Goal: Complete application form

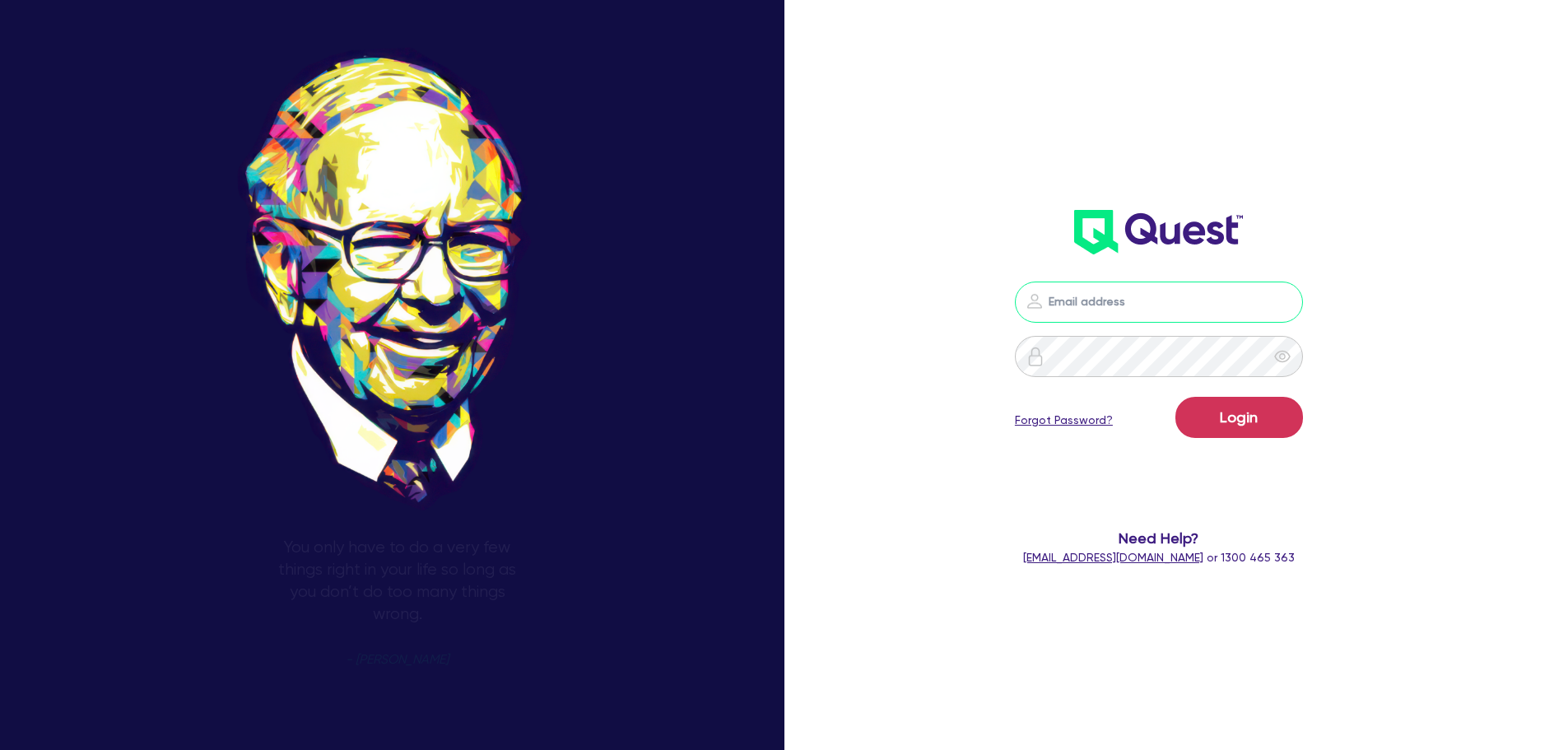
click at [1183, 317] on input "email" at bounding box center [1159, 302] width 288 height 41
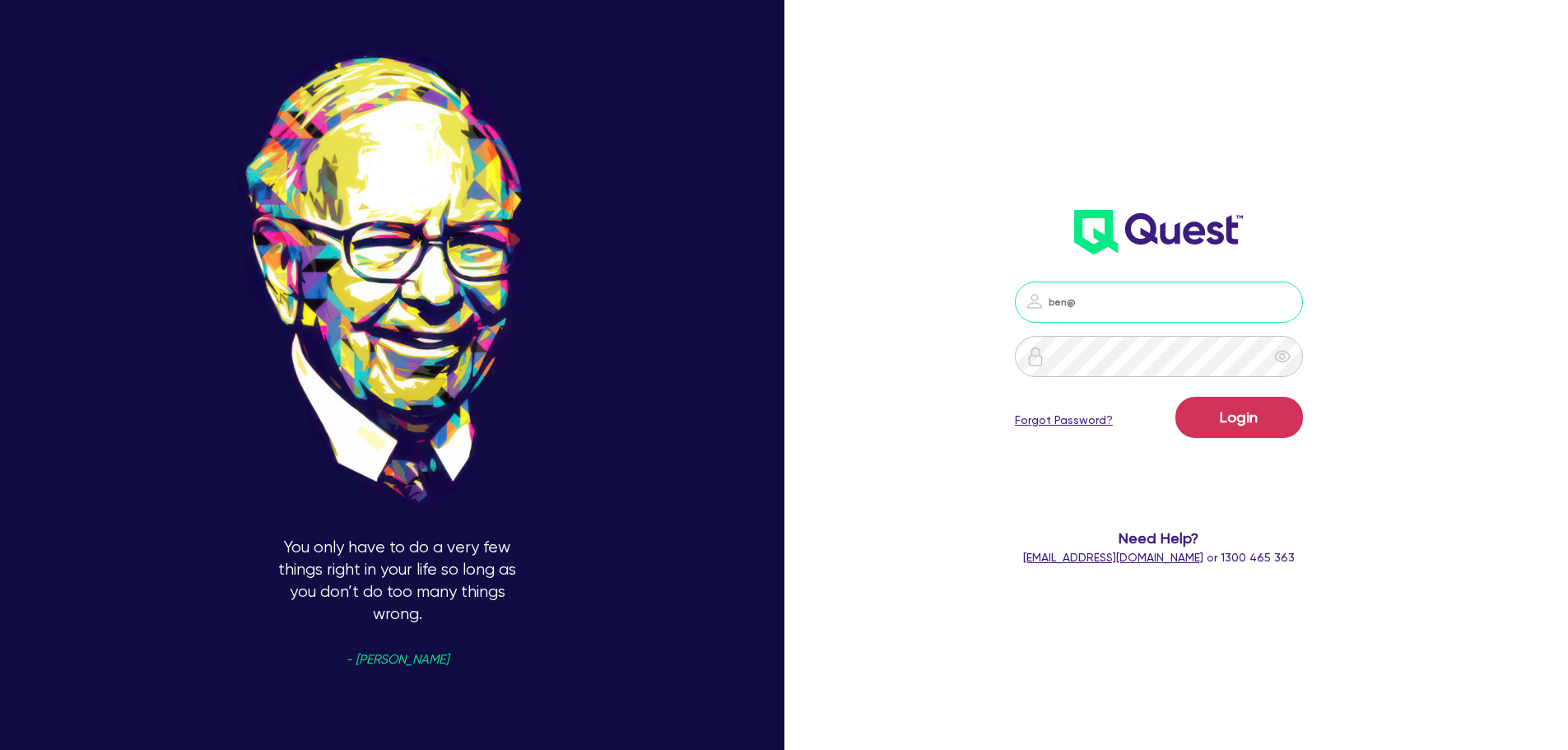
type input "ben@clickfinance.com.au"
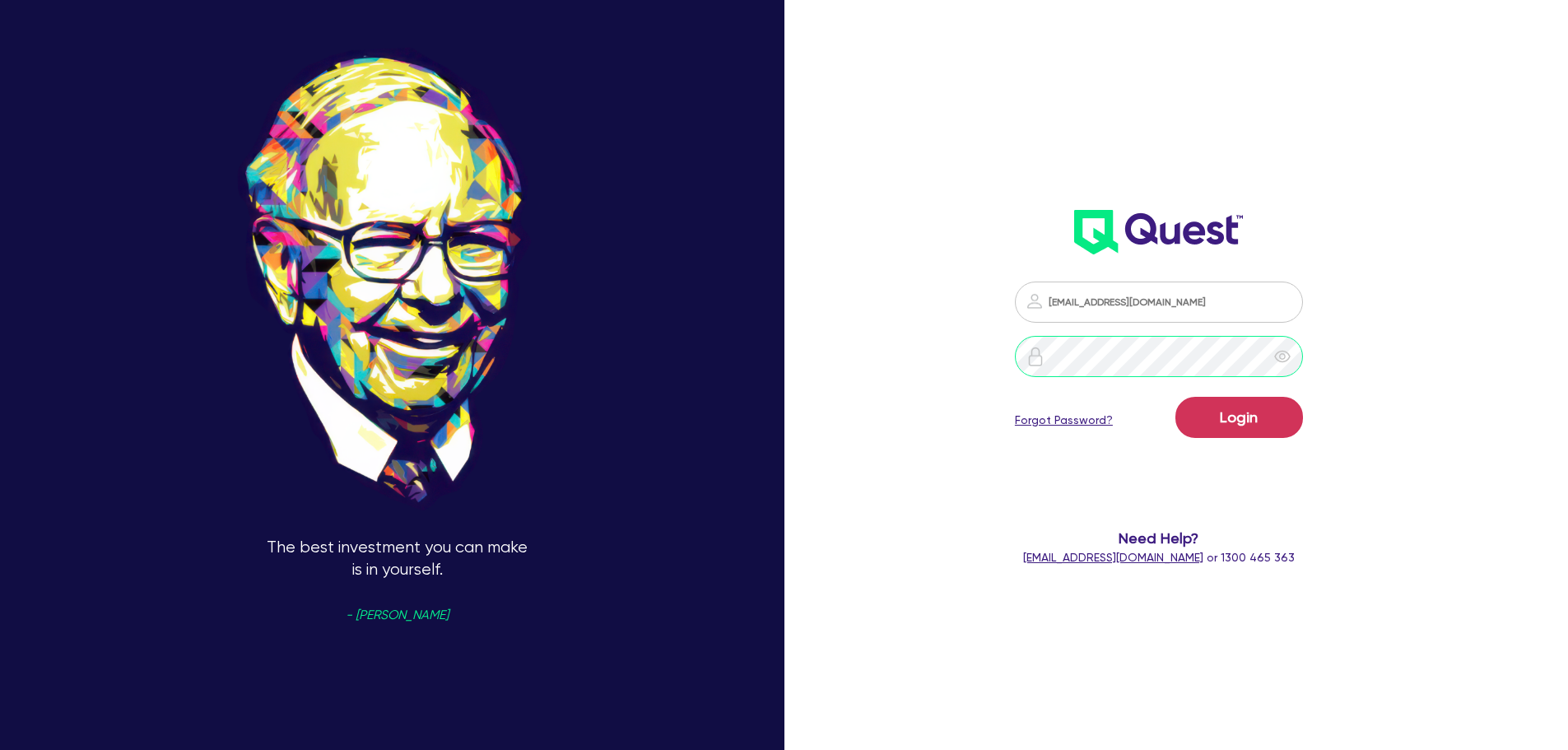
click at [1175, 397] on button "Login" at bounding box center [1239, 418] width 128 height 41
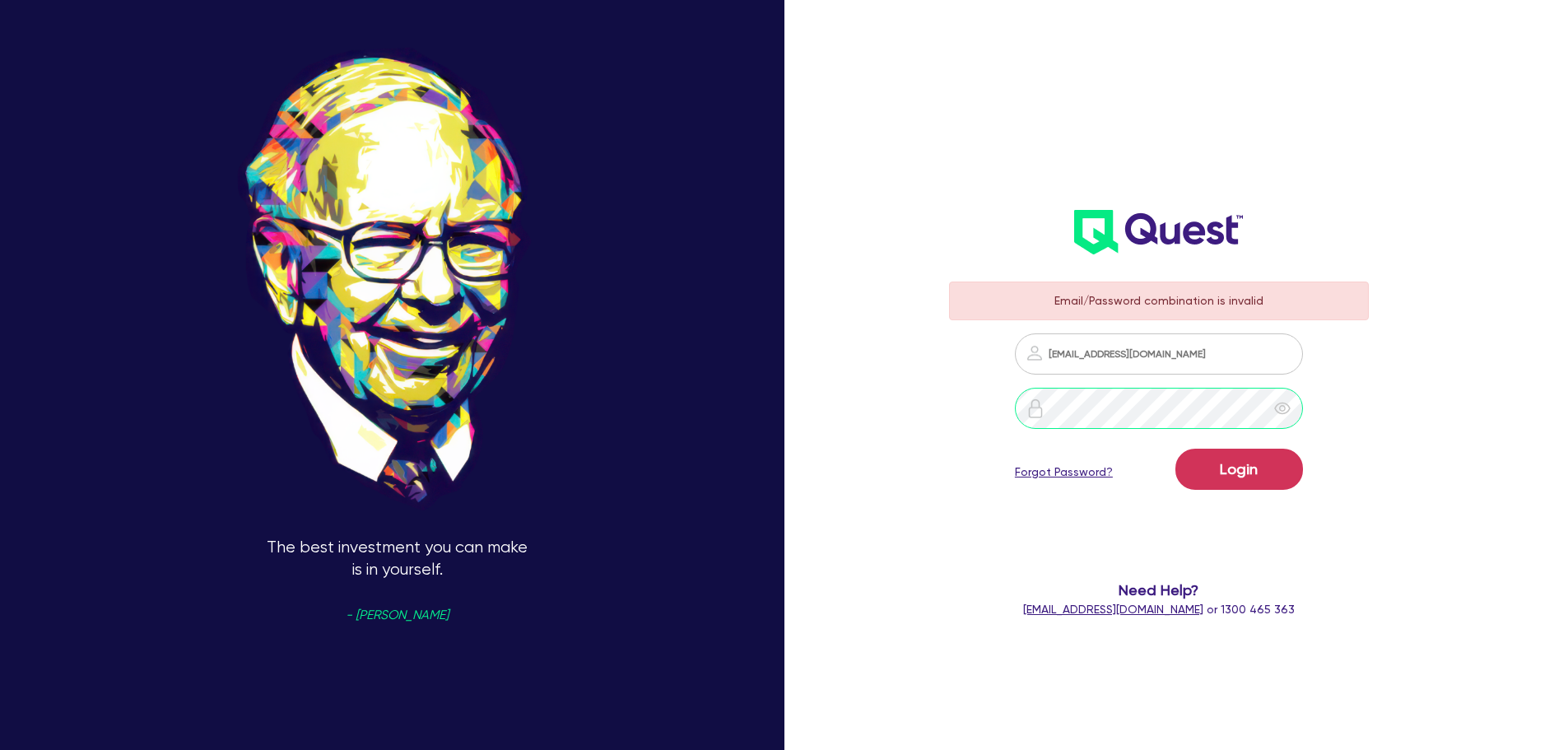
click at [918, 446] on div "The best investment you can make is in yourself. - Warren Buffet Email/Password…" at bounding box center [784, 375] width 1568 height 878
click at [1175, 449] on button "Login" at bounding box center [1239, 469] width 128 height 41
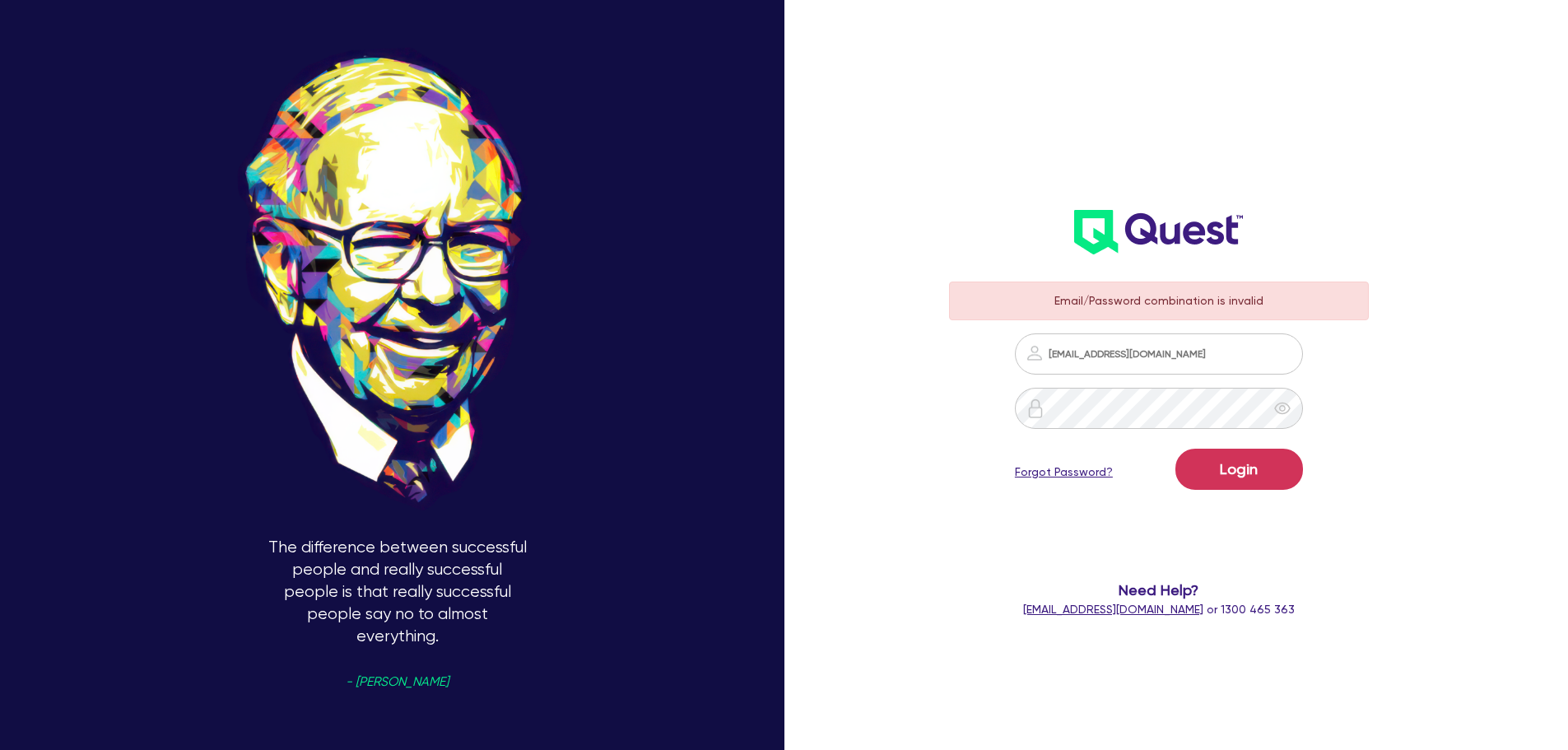
click at [1289, 402] on icon "eye" at bounding box center [1283, 409] width 17 height 17
click at [855, 418] on div "In the business world, the rearview mirror is always clearer than the windshiel…" at bounding box center [784, 375] width 1568 height 878
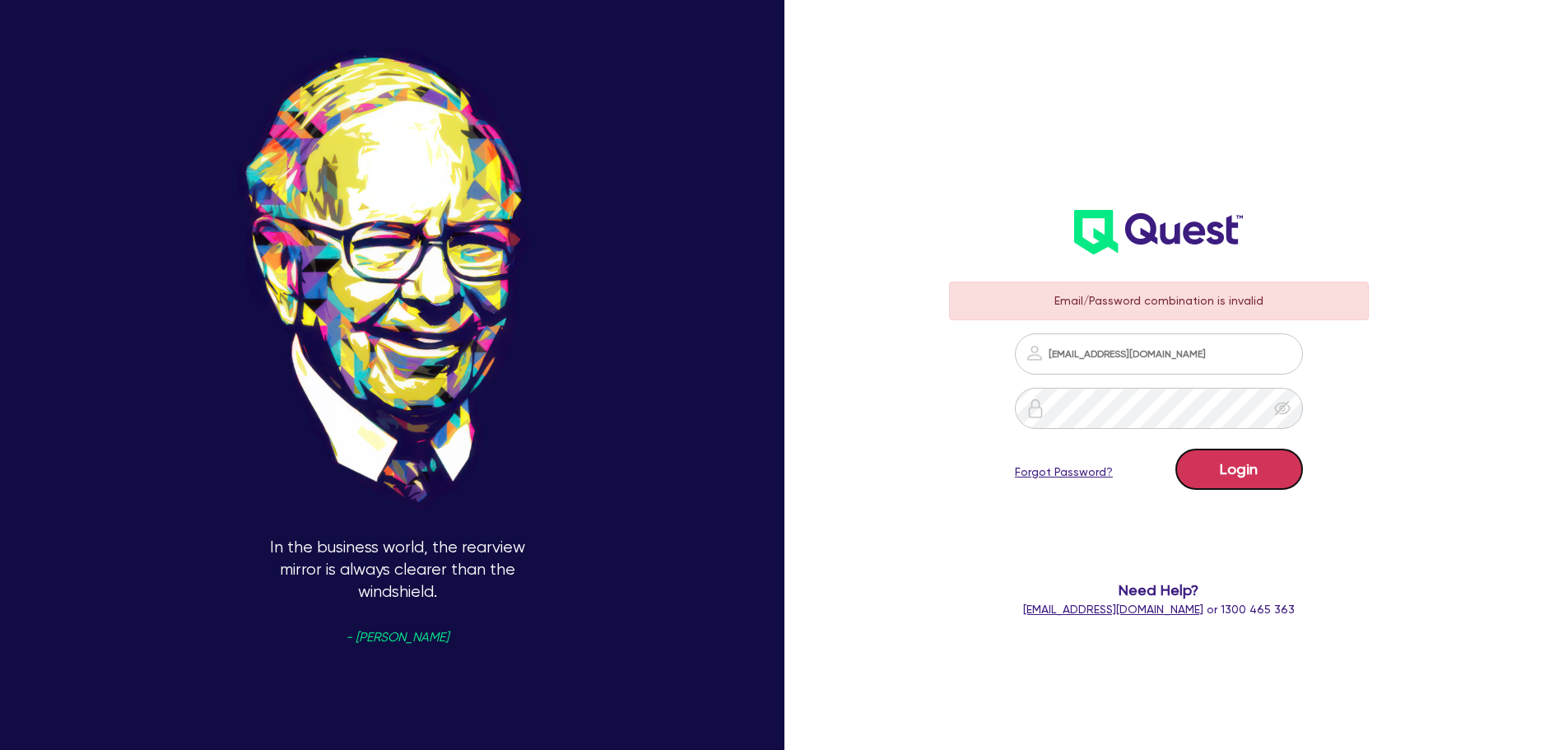
click at [1240, 472] on button "Login" at bounding box center [1239, 469] width 128 height 41
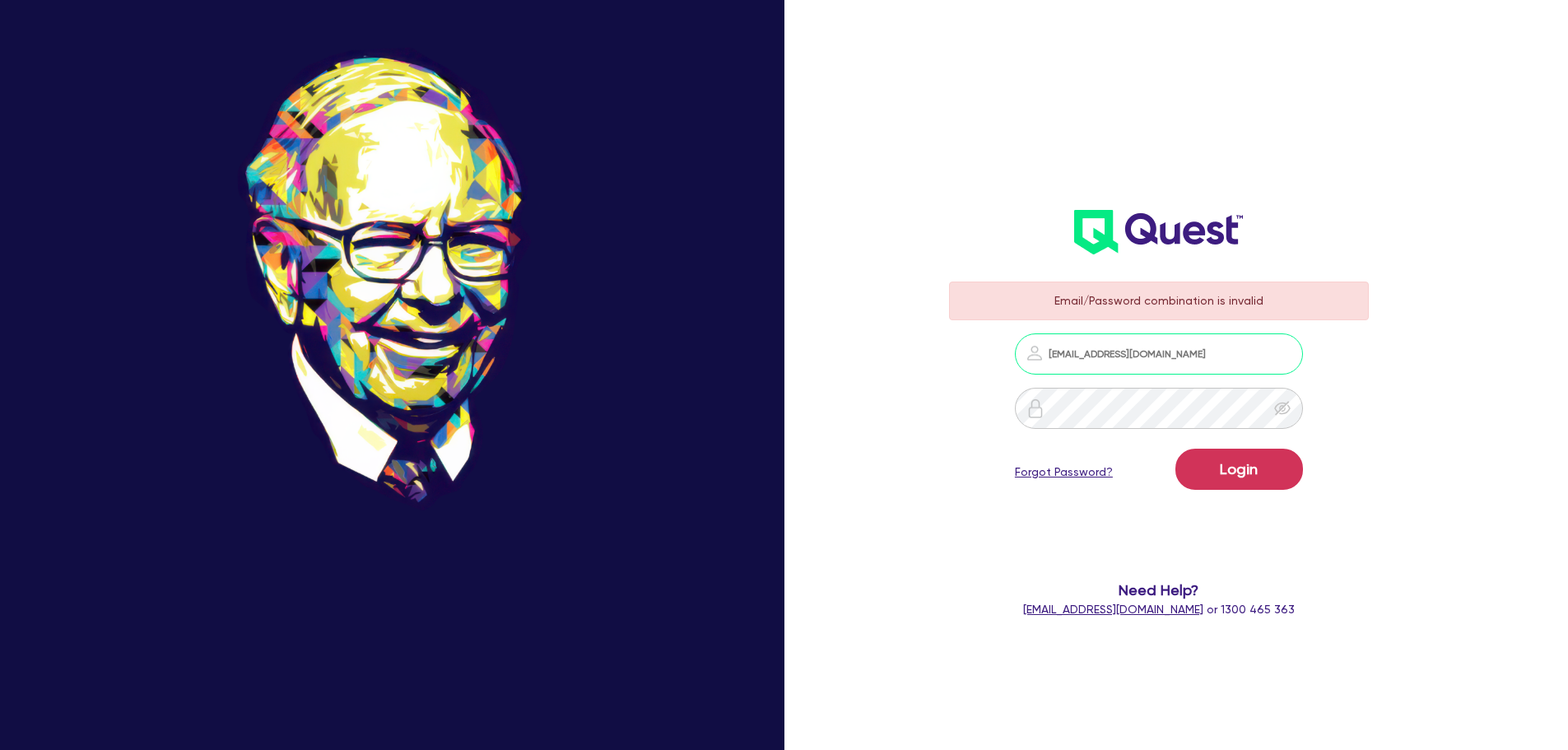
click at [1214, 370] on input "ben@clickfinance.com.au" at bounding box center [1159, 353] width 288 height 41
click at [1004, 413] on div at bounding box center [1160, 409] width 421 height 41
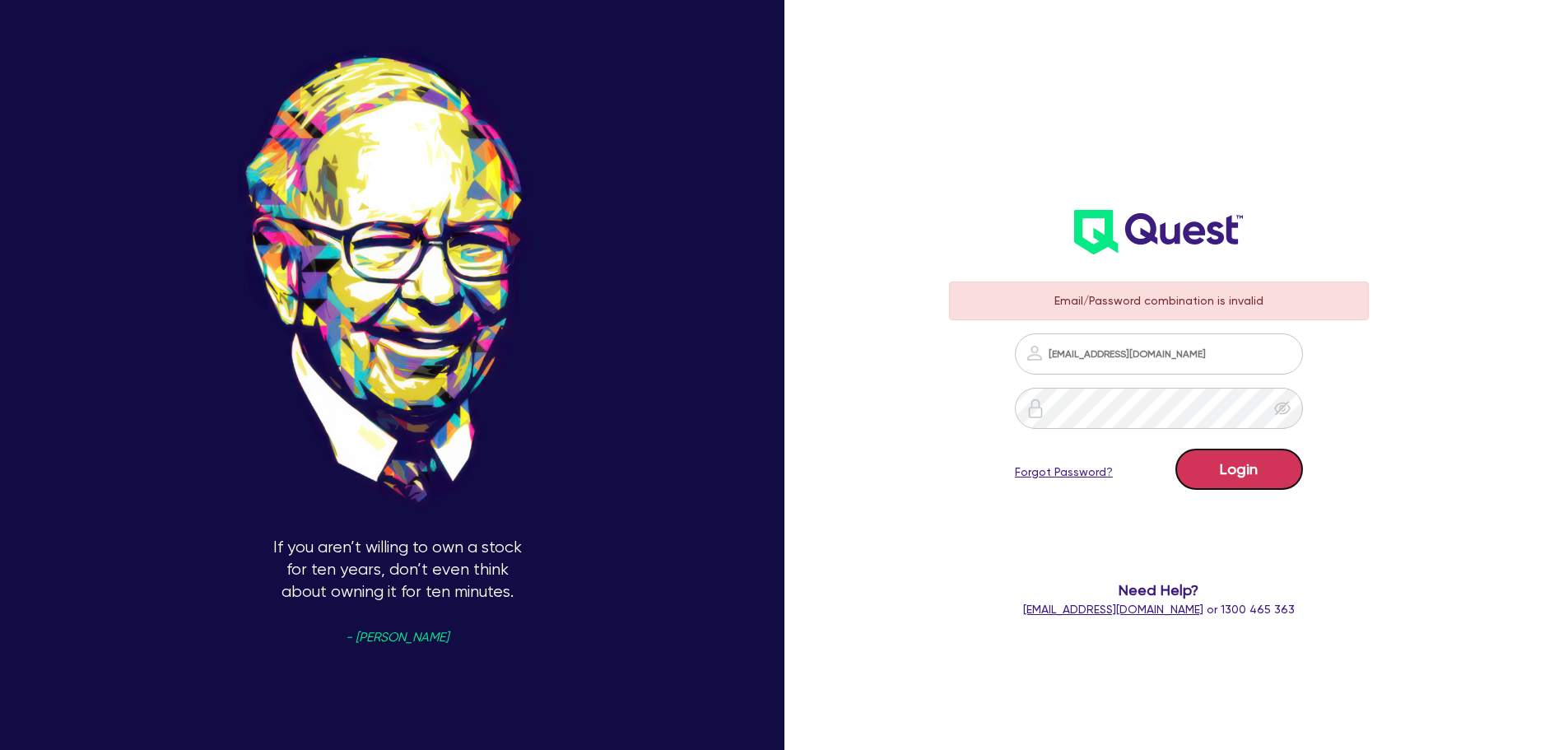
click at [1246, 472] on button "Login" at bounding box center [1239, 469] width 128 height 41
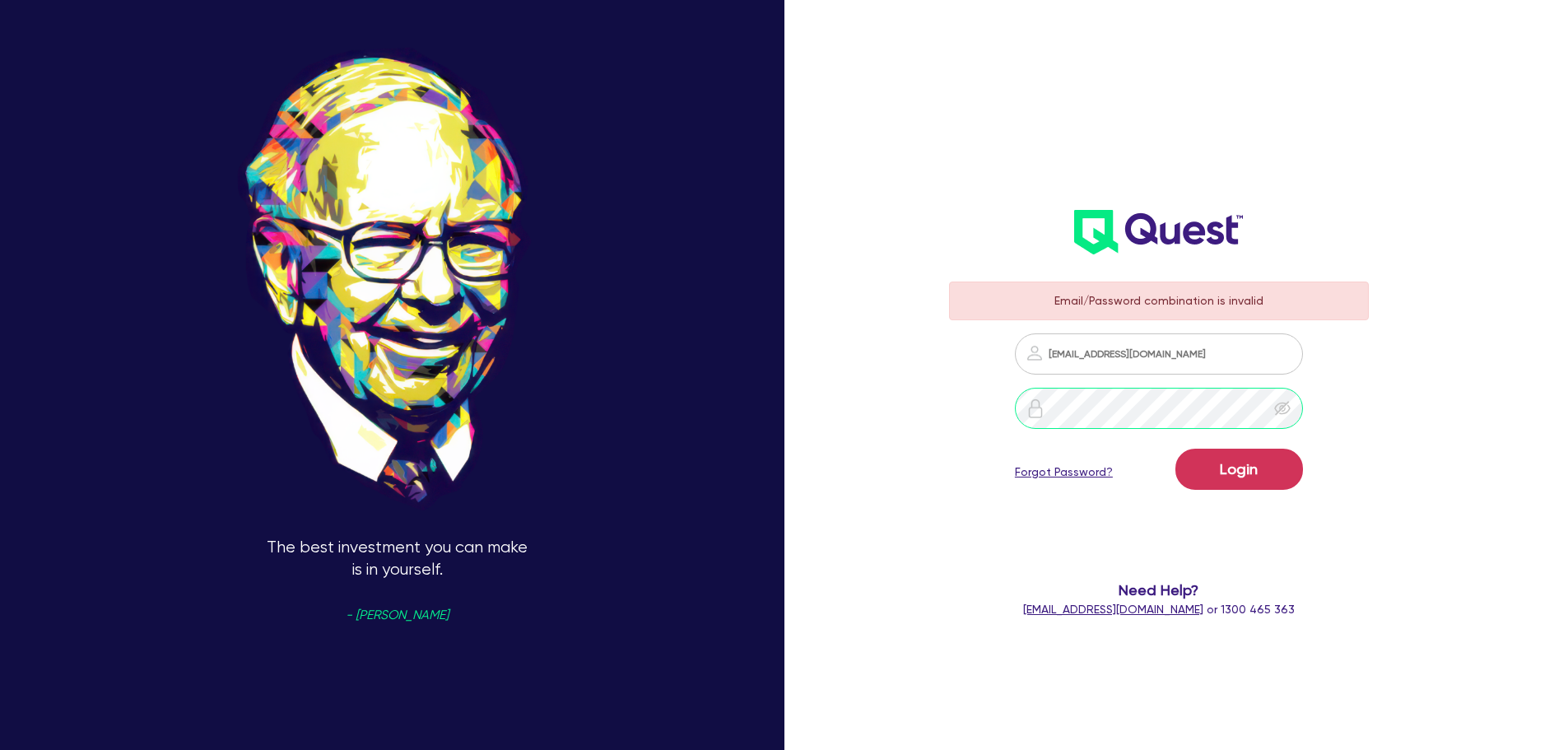
click at [907, 405] on div "The best investment you can make is in yourself. - Warren Buffet Email/Password…" at bounding box center [784, 375] width 1568 height 878
click at [1260, 463] on button "Login" at bounding box center [1239, 469] width 128 height 41
click at [1006, 411] on div at bounding box center [1160, 409] width 421 height 41
click at [1175, 449] on button "Login" at bounding box center [1239, 469] width 128 height 41
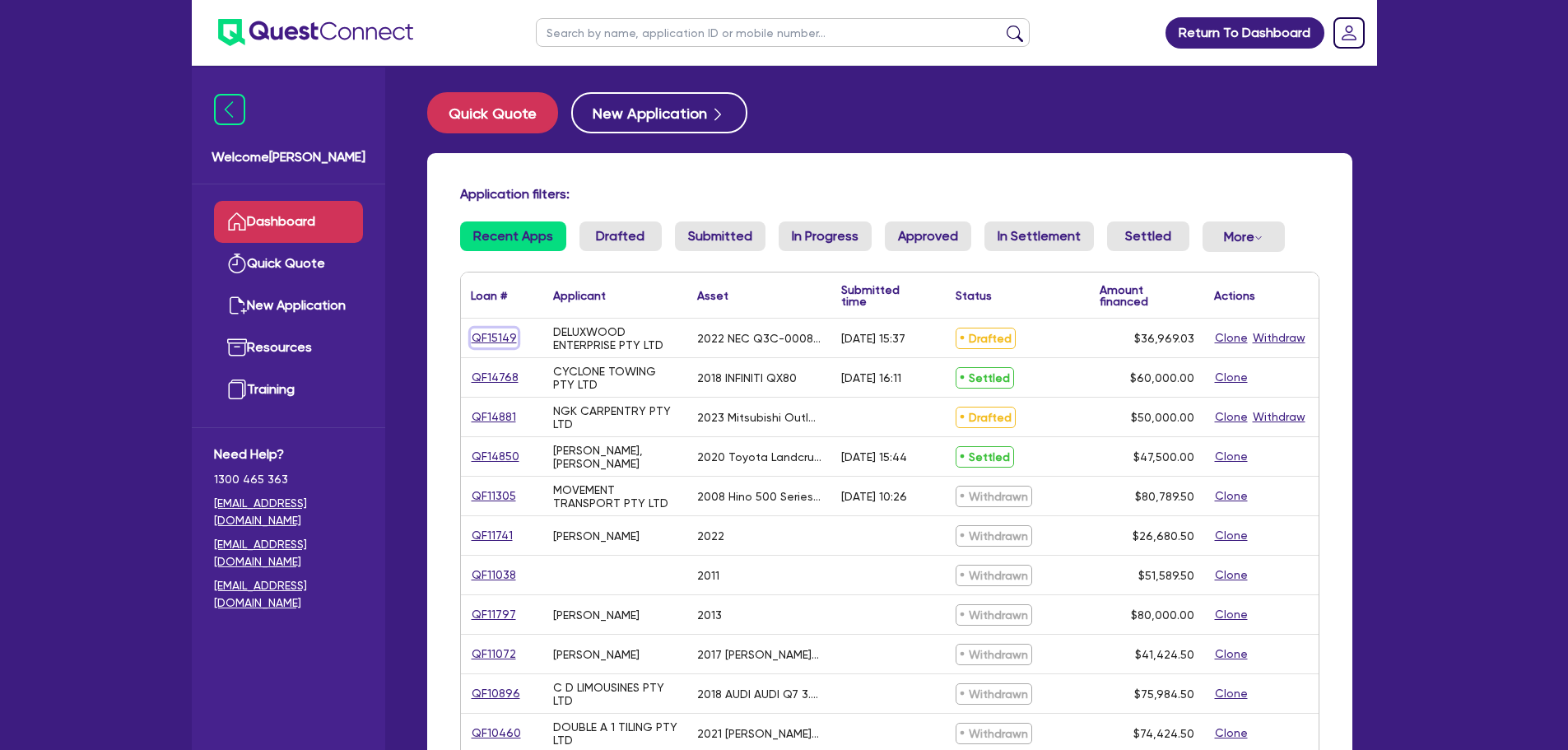
click at [490, 338] on link "QF15149" at bounding box center [494, 338] width 47 height 19
select select "TERTIARY_ASSETS"
select select "IT_EQUIPMENT"
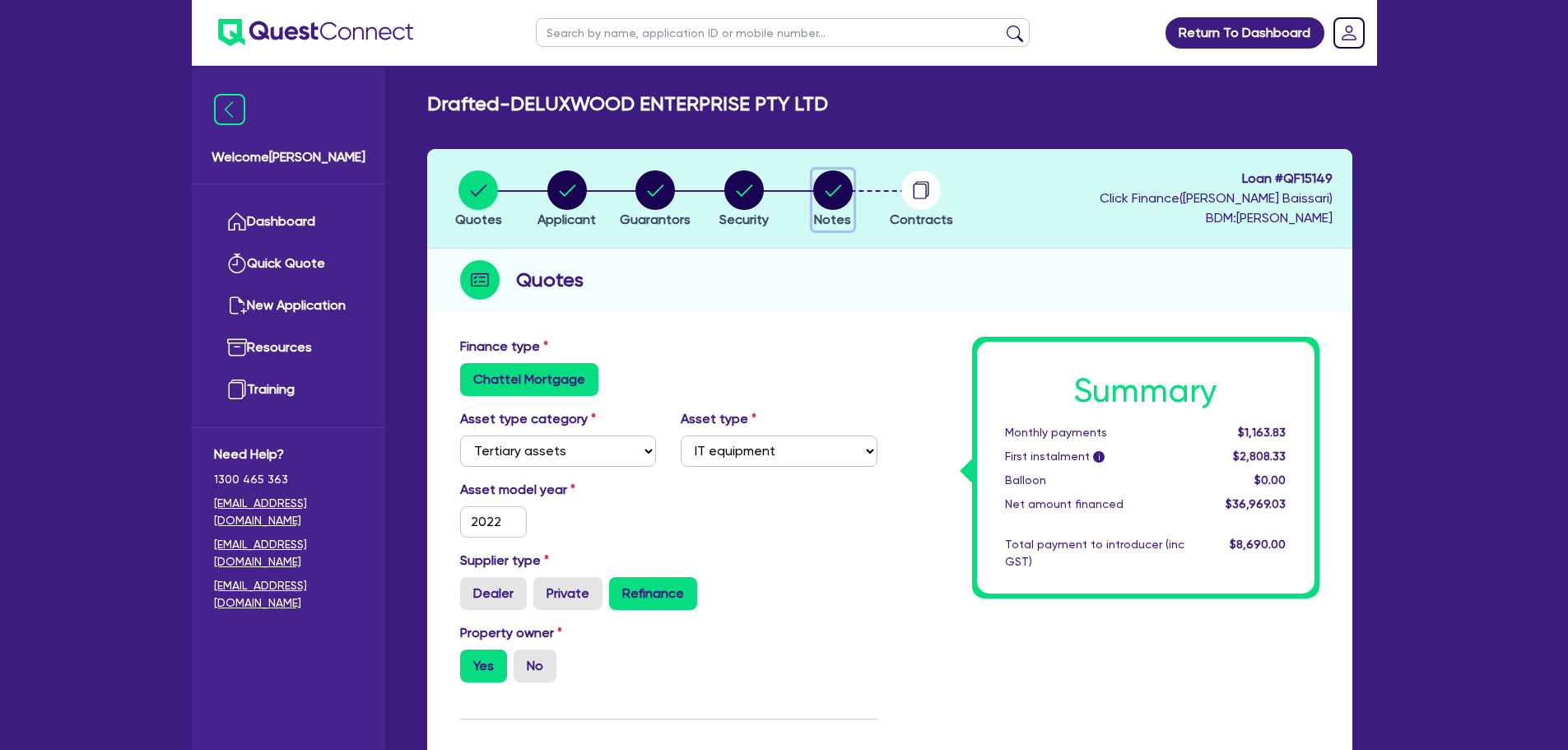
click at [840, 196] on circle "button" at bounding box center [833, 190] width 39 height 39
select select "Quest Finance - Platform Funding"
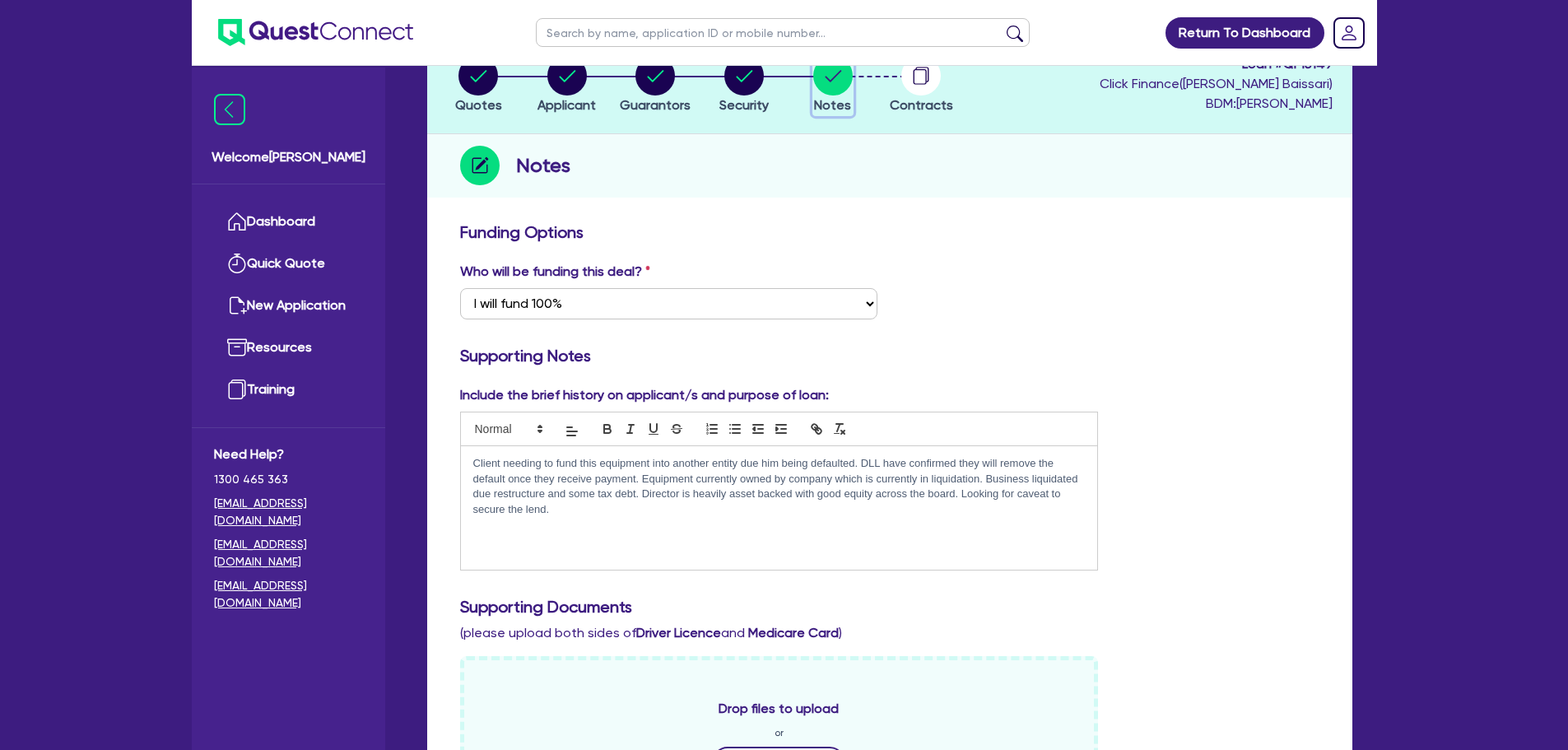
scroll to position [111, 0]
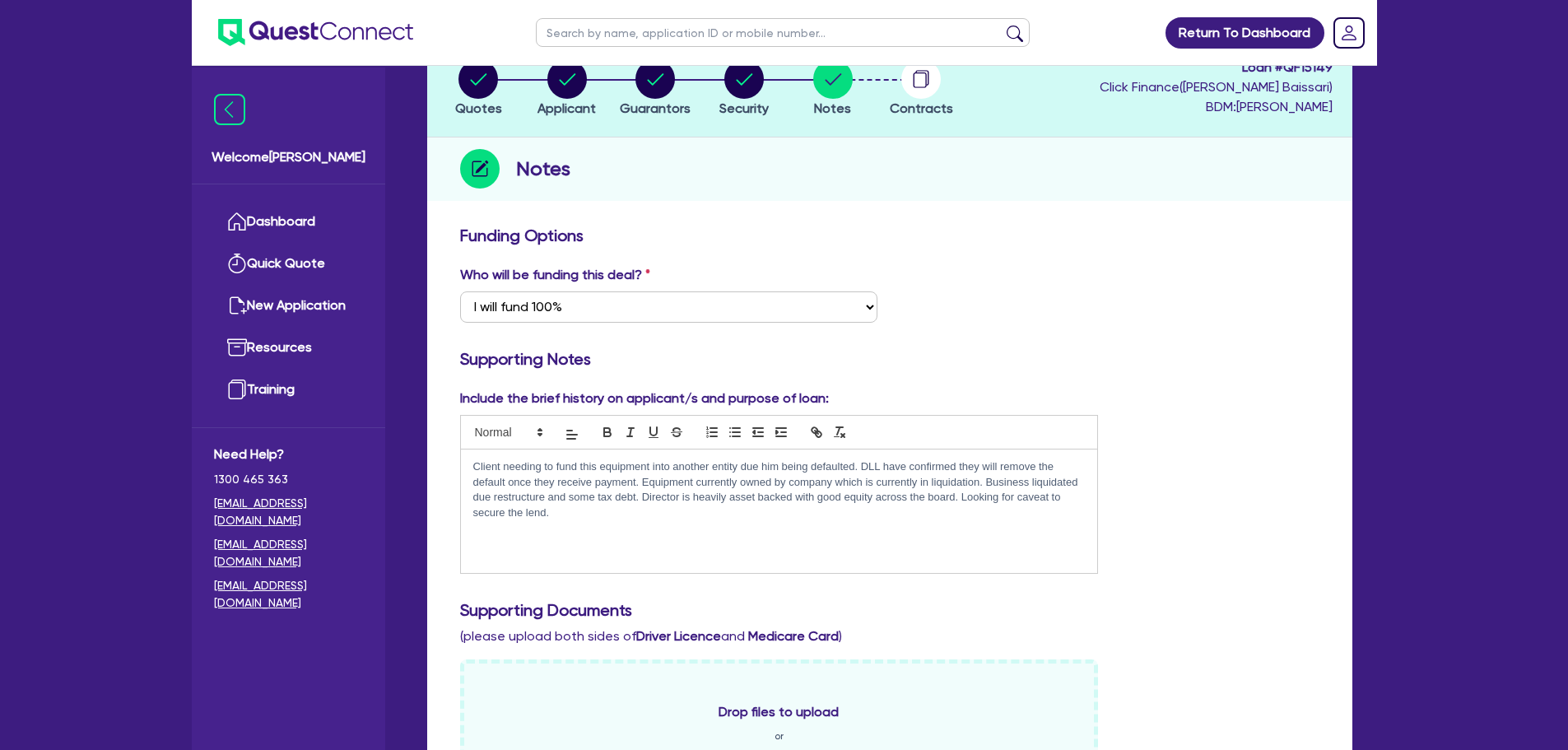
click at [587, 521] on p "Client needing to fund this equipment into another entity due him being default…" at bounding box center [780, 490] width 613 height 61
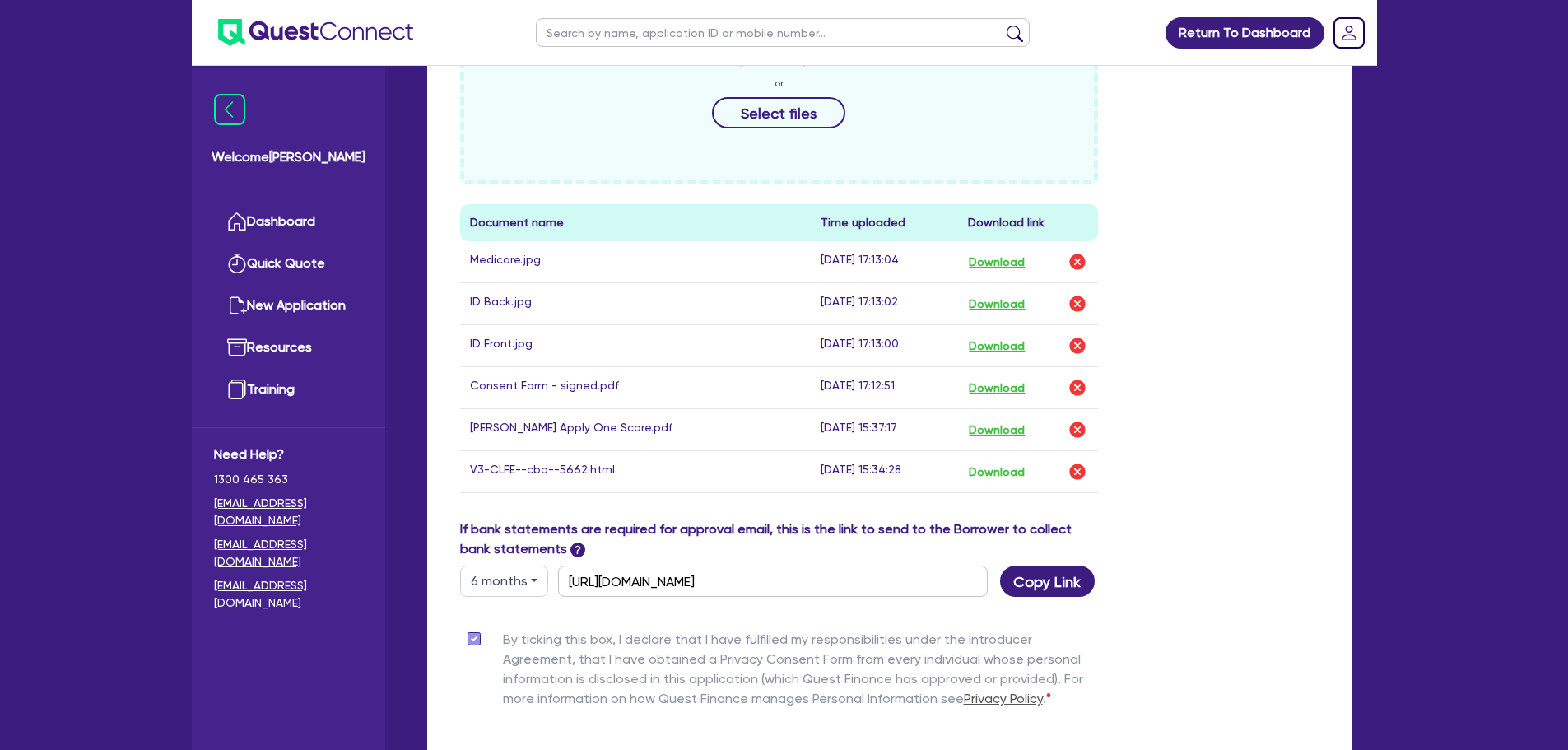
scroll to position [935, 0]
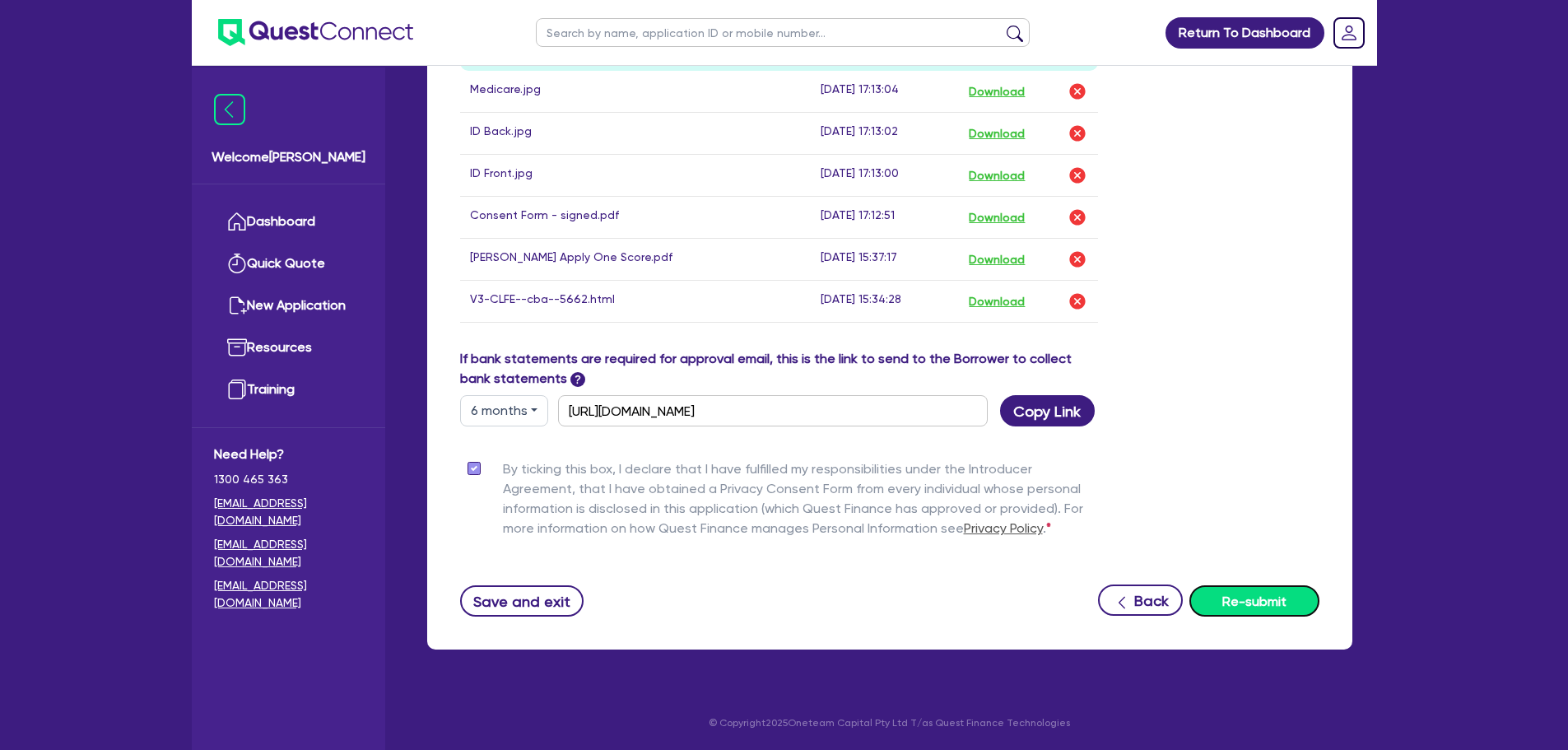
click at [1252, 609] on button "Re-submit" at bounding box center [1255, 601] width 130 height 31
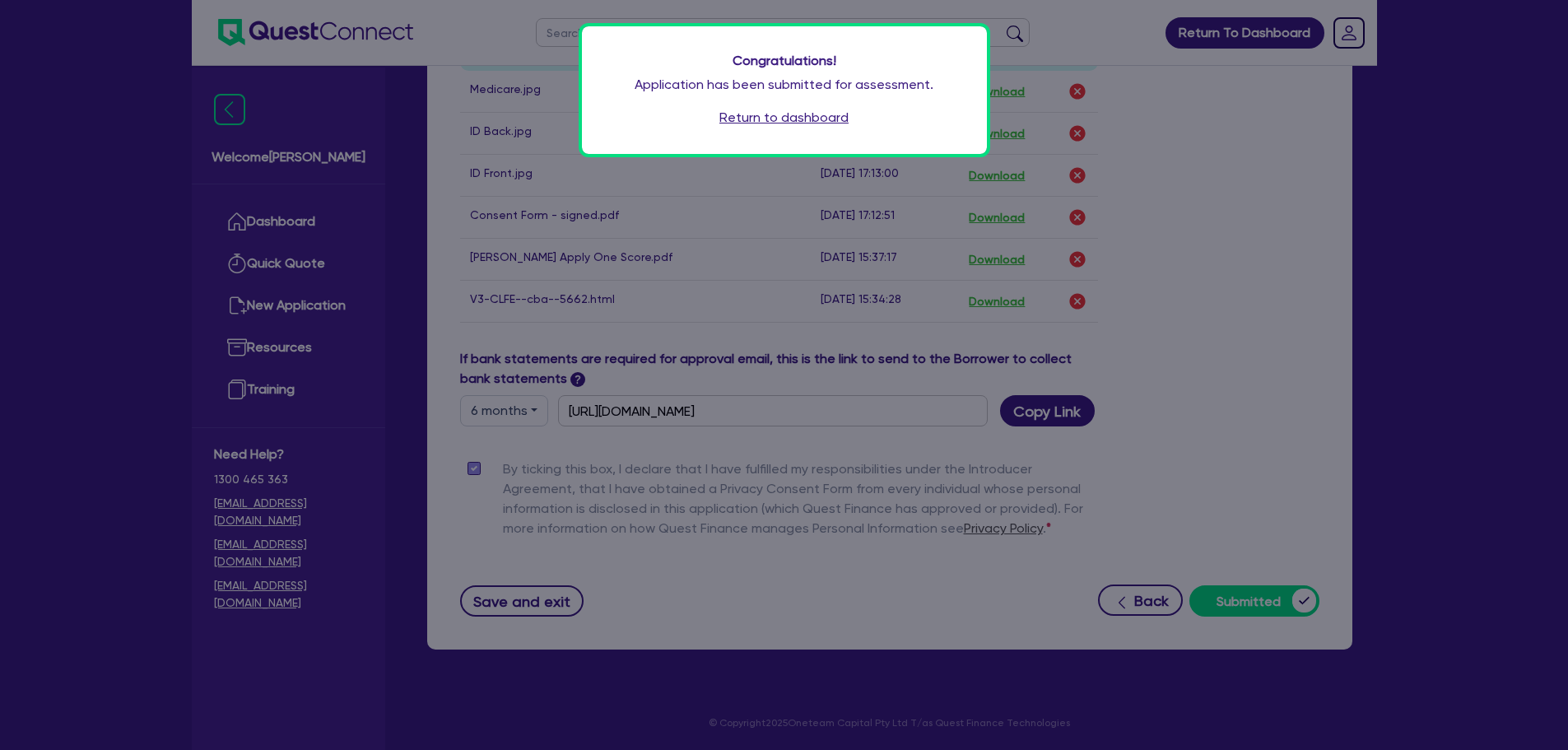
click at [794, 129] on div "Congratulations! Application has been submitted for assessment. Return to dashb…" at bounding box center [784, 90] width 405 height 128
click at [800, 118] on link "Return to dashboard" at bounding box center [784, 118] width 129 height 20
